Goal: Check status: Check status

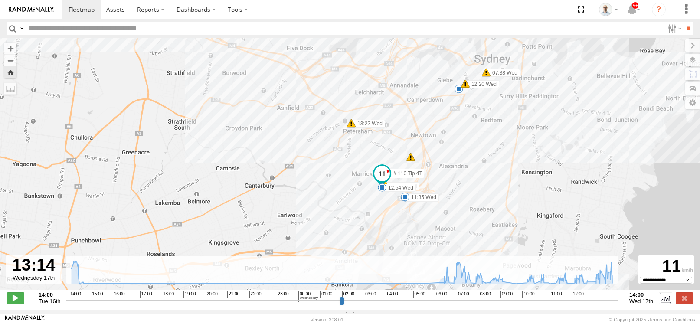
select select "**********"
click at [91, 8] on span at bounding box center [82, 9] width 26 height 8
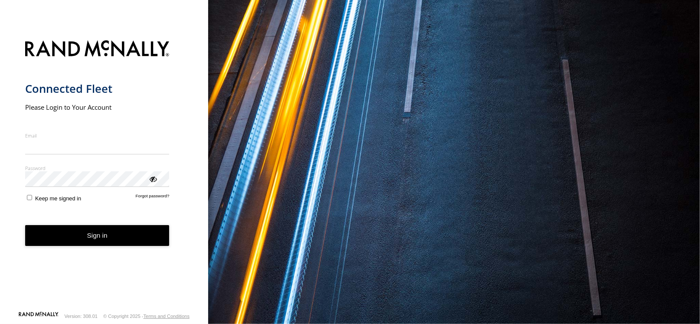
type input "**********"
click at [98, 246] on div "Sign in" at bounding box center [97, 235] width 144 height 21
click at [98, 244] on button "Sign in" at bounding box center [97, 235] width 144 height 21
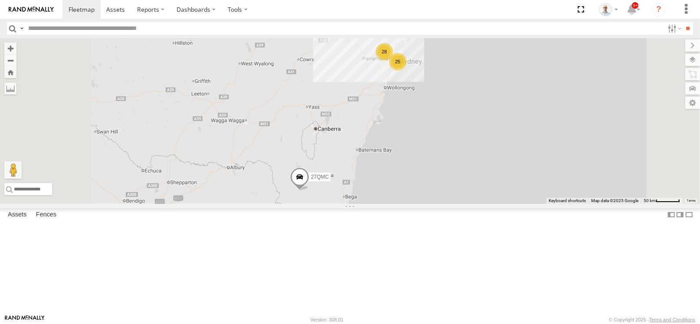
click at [393, 60] on div "28" at bounding box center [384, 51] width 17 height 17
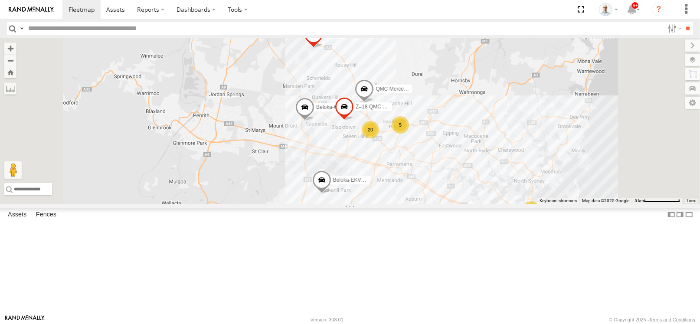
click at [409, 134] on div "5" at bounding box center [400, 124] width 17 height 17
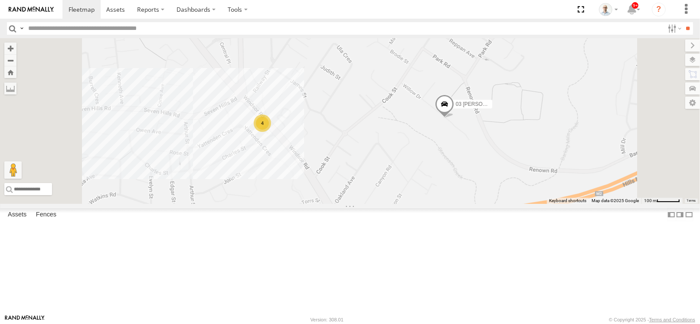
click at [361, 176] on div "27QMC # KS75A Beloka-EKV93V Beloka-CHV61N Z=18 QMC Written off # 108 Hino 3T QM…" at bounding box center [350, 121] width 700 height 166
click at [271, 132] on div "4" at bounding box center [262, 122] width 17 height 17
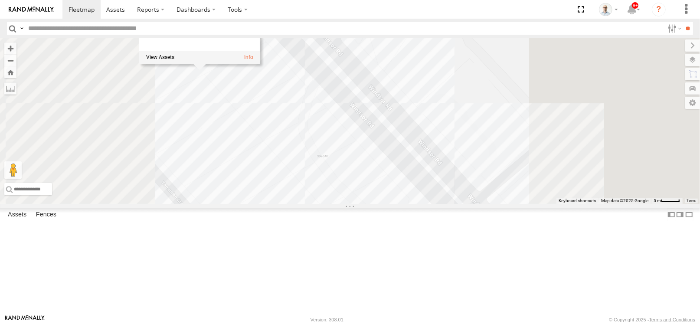
click at [492, 70] on div "27QMC # KS75A Beloka-EKV93V Beloka-CHV61N Z=18 QMC Written off # 108 Hino 3T QM…" at bounding box center [350, 121] width 700 height 166
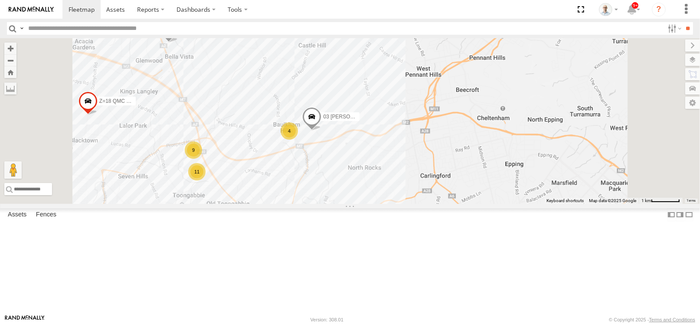
drag, startPoint x: 359, startPoint y: 226, endPoint x: 370, endPoint y: 174, distance: 53.2
click at [370, 174] on div "27QMC # KS75A Beloka-EKV93V Beloka-CHV61N Z=18 QMC Written off # 108 Hino 3T QM…" at bounding box center [350, 121] width 700 height 166
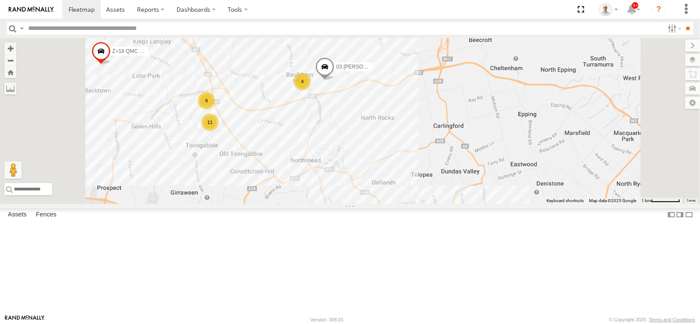
click at [215, 109] on div "9" at bounding box center [206, 100] width 17 height 17
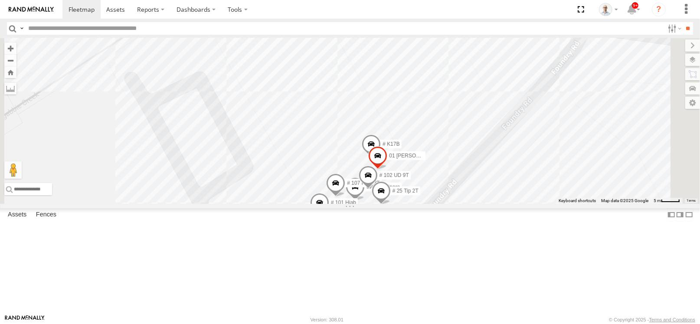
drag, startPoint x: 452, startPoint y: 112, endPoint x: 451, endPoint y: 144, distance: 31.7
click at [451, 144] on div "27QMC # KS75A Beloka-EKV93V Beloka-CHV61N Z=18 QMC Written off # 108 Hino 3T QM…" at bounding box center [350, 121] width 700 height 166
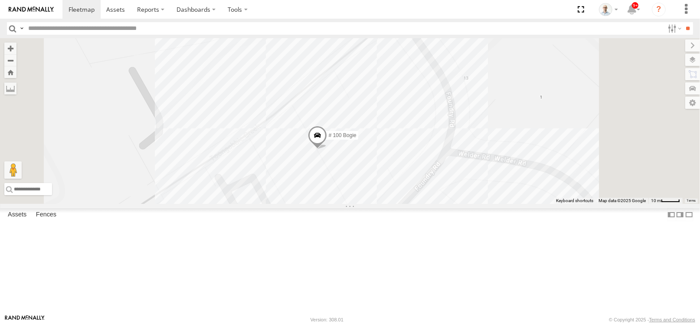
drag, startPoint x: 557, startPoint y: 64, endPoint x: 534, endPoint y: 158, distance: 97.2
click at [534, 158] on div "27QMC # KS75A Beloka-EKV93V Beloka-CHV61N Z=18 QMC Written off # 108 Hino 3T QM…" at bounding box center [350, 121] width 700 height 166
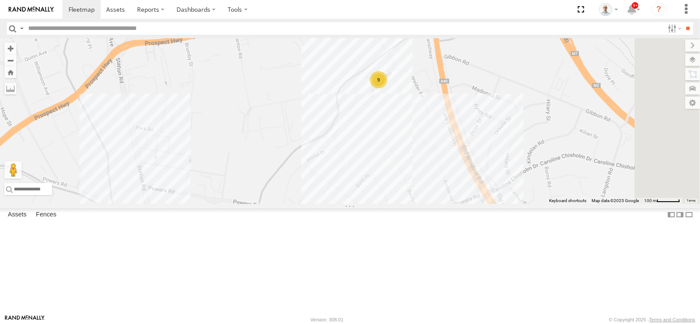
drag, startPoint x: 614, startPoint y: 175, endPoint x: 568, endPoint y: 168, distance: 46.1
click at [554, 118] on div "27QMC # KS75A Beloka-EKV93V Beloka-CHV61N Z=18 QMC Written off # 108 Hino 3T QM…" at bounding box center [350, 121] width 700 height 166
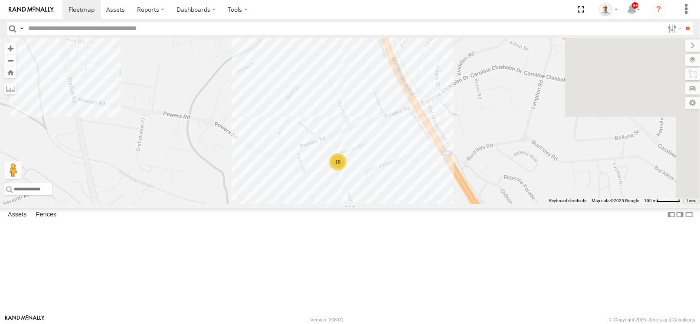
drag, startPoint x: 554, startPoint y: 153, endPoint x: 462, endPoint y: 171, distance: 93.7
click at [519, 112] on div "27QMC # KS75A Beloka-EKV93V Beloka-CHV61N Z=18 QMC Written off # 108 Hino 3T QM…" at bounding box center [350, 121] width 700 height 166
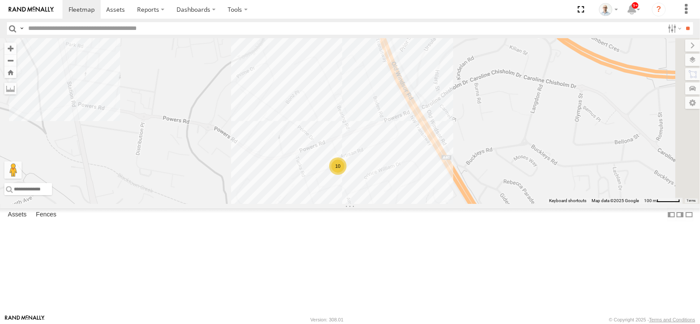
click at [346, 175] on div "10" at bounding box center [337, 165] width 17 height 17
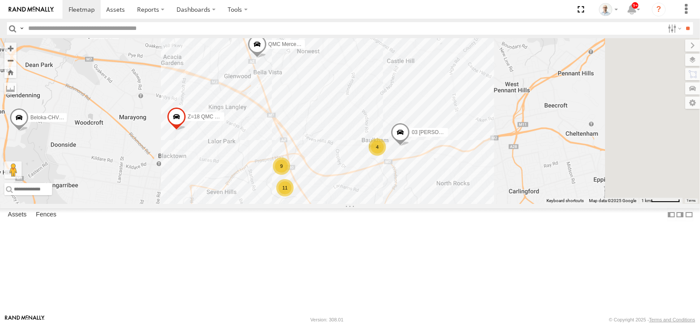
drag, startPoint x: 603, startPoint y: 111, endPoint x: 396, endPoint y: 171, distance: 215.2
click at [397, 173] on div "27QMC # KS75A Beloka-EKV93V Beloka-CHV61N Z=18 QMC Written off # 108 Hino 3T QM…" at bounding box center [350, 121] width 700 height 166
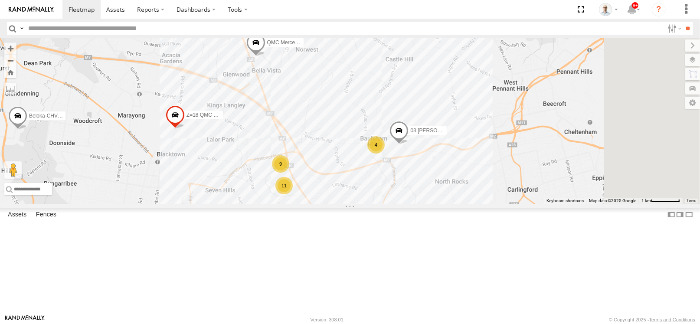
click at [385, 154] on div "4" at bounding box center [375, 144] width 17 height 17
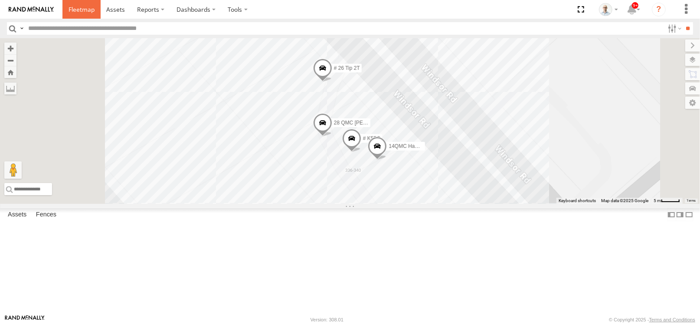
click at [89, 5] on span at bounding box center [82, 9] width 26 height 8
